Goal: Navigation & Orientation: Find specific page/section

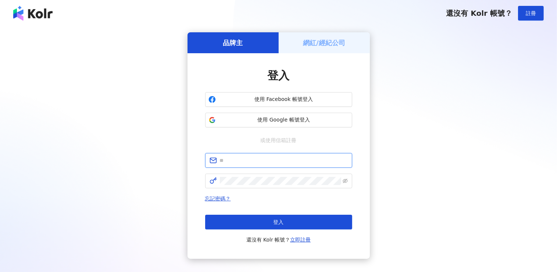
click at [267, 159] on input "text" at bounding box center [284, 161] width 128 height 8
type input "**********"
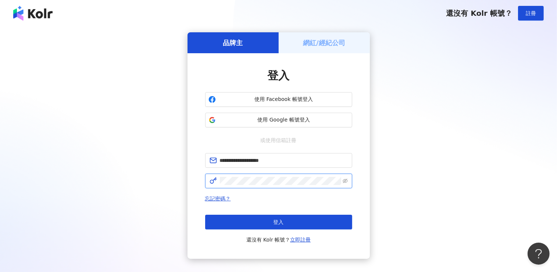
click button "登入" at bounding box center [278, 222] width 147 height 15
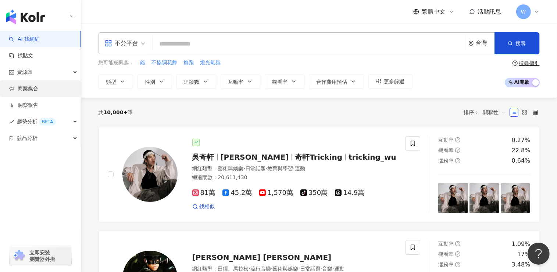
click at [38, 89] on link "商案媒合" at bounding box center [23, 88] width 29 height 7
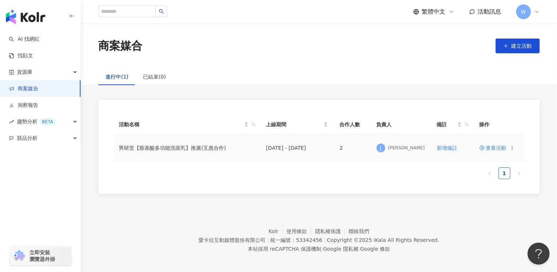
click at [498, 147] on span "查看活動" at bounding box center [492, 148] width 27 height 5
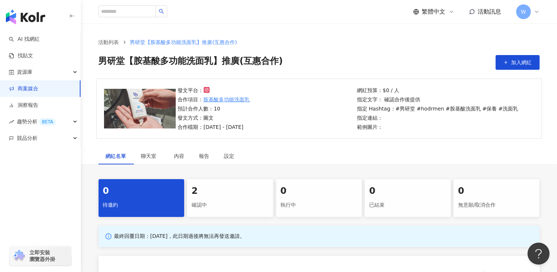
click at [240, 185] on div "2" at bounding box center [229, 191] width 77 height 12
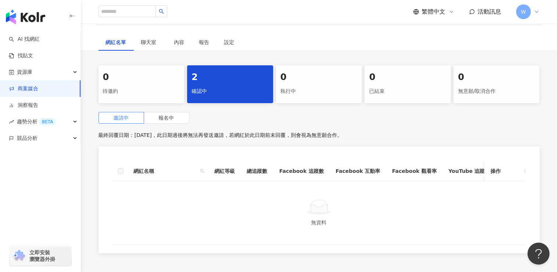
scroll to position [118, 0]
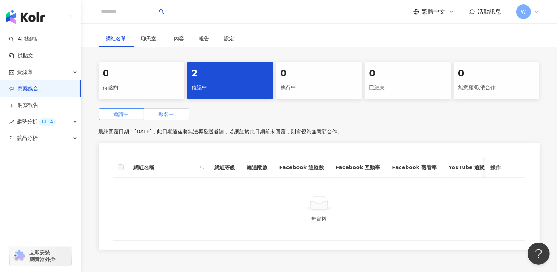
click at [168, 117] on span "報名中" at bounding box center [166, 114] width 15 height 6
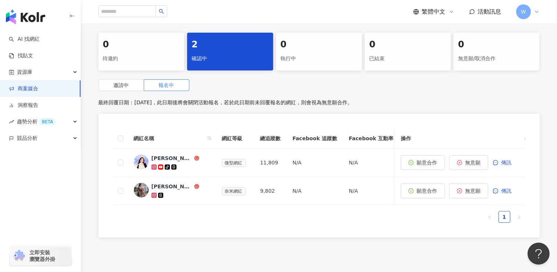
scroll to position [147, 0]
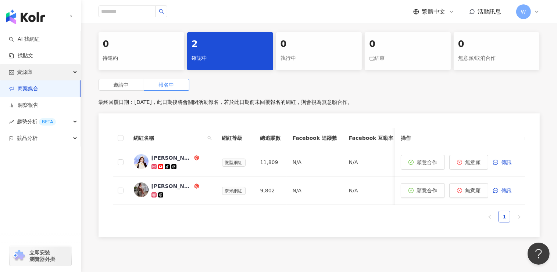
click at [47, 70] on div "資源庫" at bounding box center [40, 72] width 80 height 17
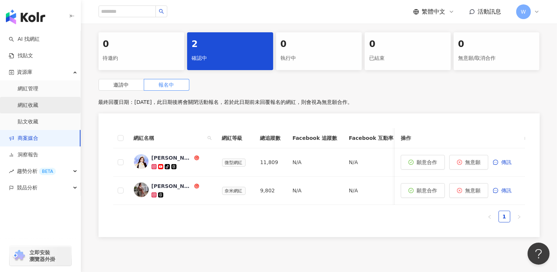
click at [38, 108] on link "網紅收藏" at bounding box center [28, 105] width 21 height 7
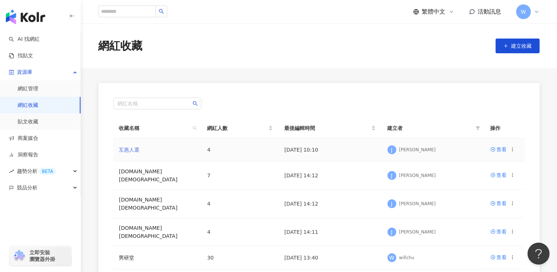
click at [132, 150] on link "互惠人選" at bounding box center [129, 150] width 21 height 6
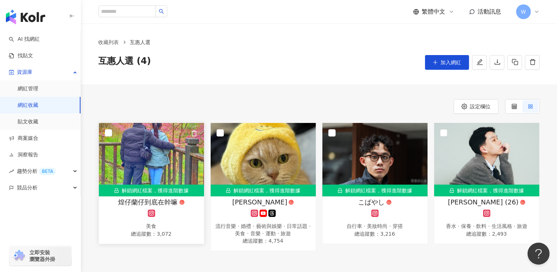
click at [180, 216] on div at bounding box center [152, 213] width 98 height 7
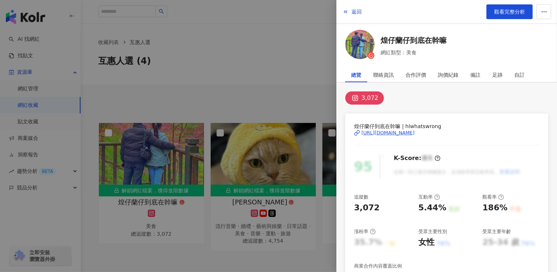
click at [415, 130] on div "[URL][DOMAIN_NAME]" at bounding box center [387, 133] width 53 height 7
click at [260, 79] on div at bounding box center [278, 136] width 557 height 272
